Goal: Task Accomplishment & Management: Manage account settings

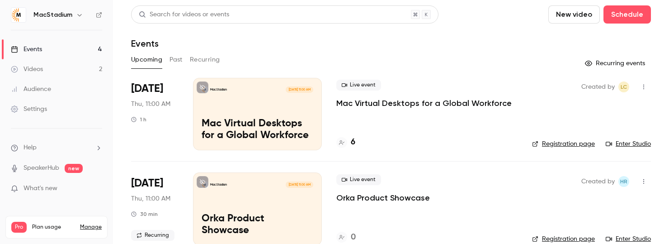
click at [21, 111] on div "Settings" at bounding box center [29, 108] width 36 height 9
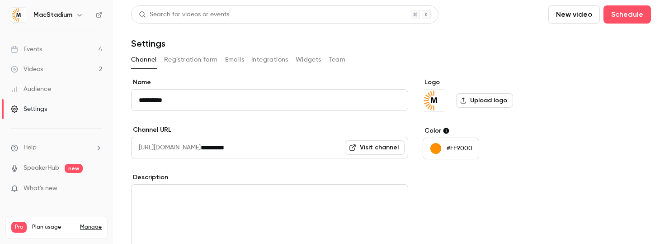
click at [79, 16] on icon "button" at bounding box center [79, 14] width 7 height 7
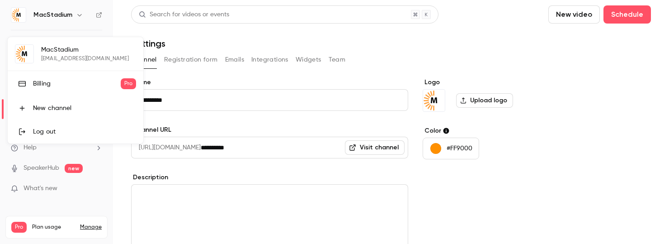
click at [44, 80] on div "Billing" at bounding box center [77, 83] width 88 height 9
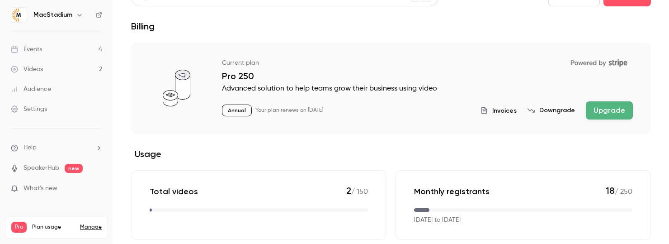
scroll to position [18, 0]
click at [490, 146] on section "Current plan Powered by Stripe Pro 250 Advanced solution to help teams grow the…" at bounding box center [391, 140] width 520 height 197
click at [499, 109] on span "Invoices" at bounding box center [504, 109] width 24 height 9
